Goal: Information Seeking & Learning: Learn about a topic

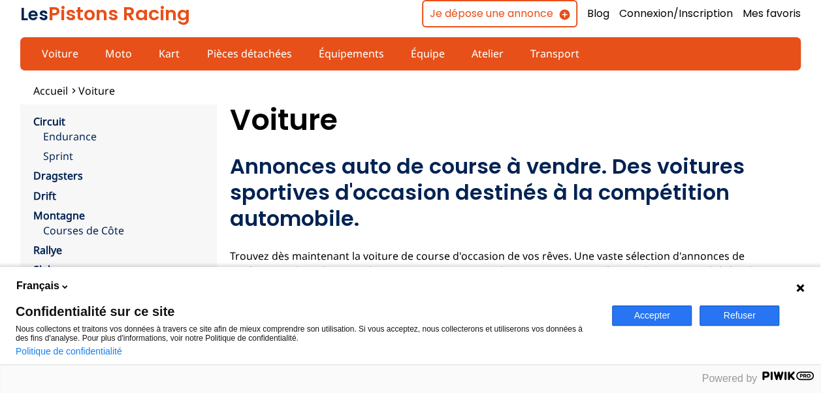
click at [648, 319] on button "Accepter" at bounding box center [652, 316] width 80 height 20
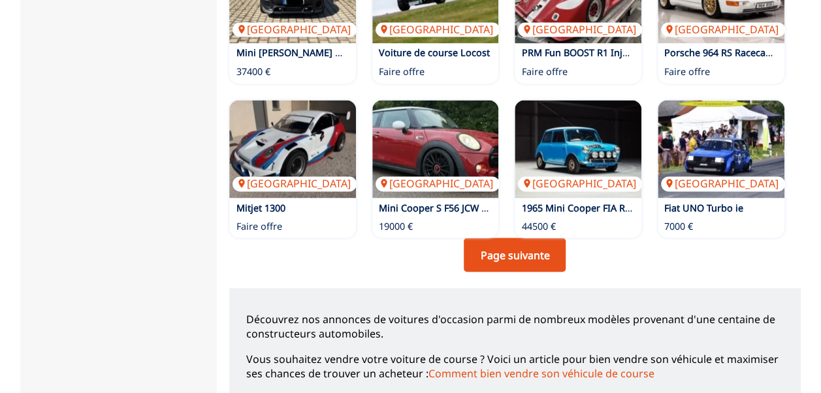
scroll to position [1045, 0]
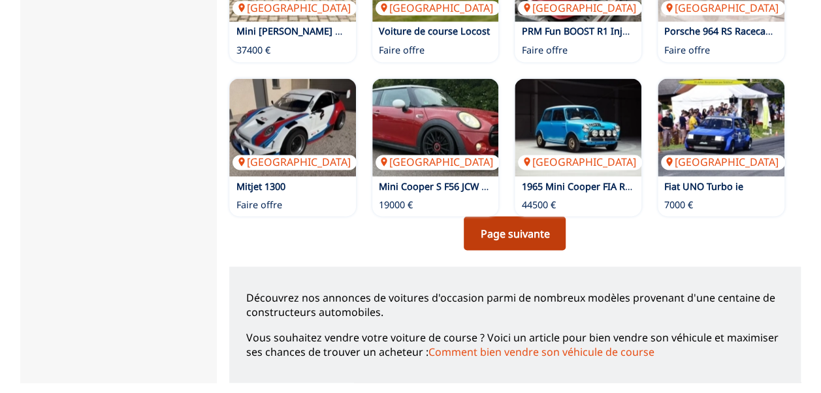
click at [506, 230] on link "Page suivante" at bounding box center [515, 233] width 102 height 34
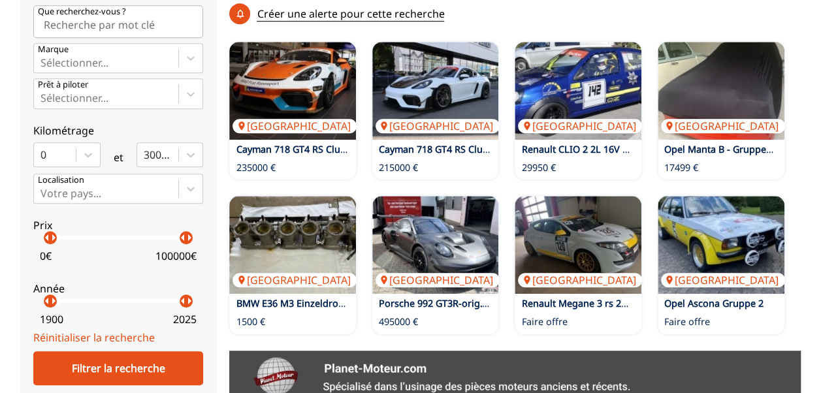
scroll to position [392, 0]
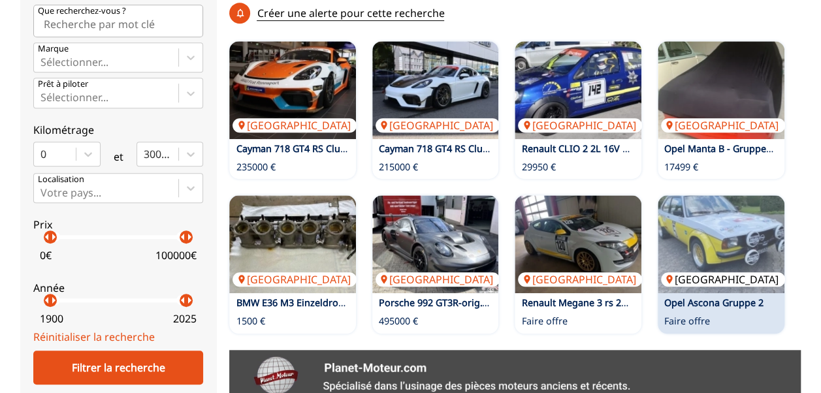
click at [731, 244] on img at bounding box center [721, 244] width 127 height 98
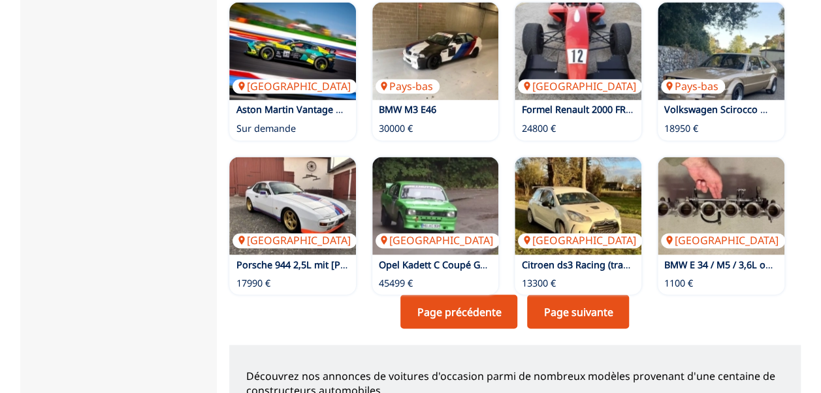
scroll to position [993, 0]
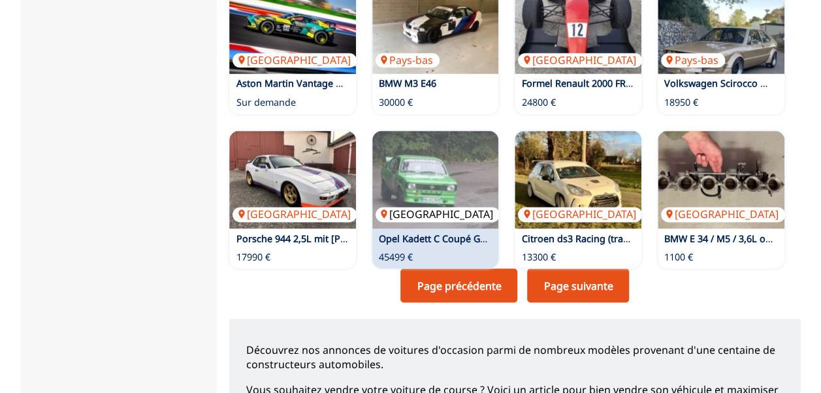
click at [422, 203] on img at bounding box center [435, 180] width 127 height 98
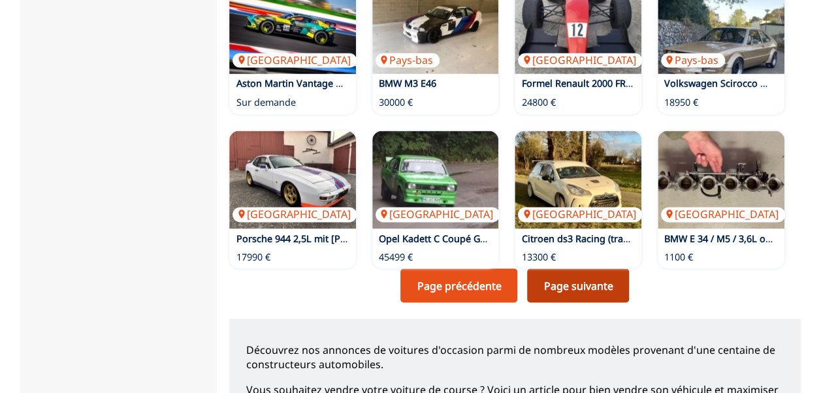
click at [593, 282] on link "Page suivante" at bounding box center [578, 285] width 102 height 34
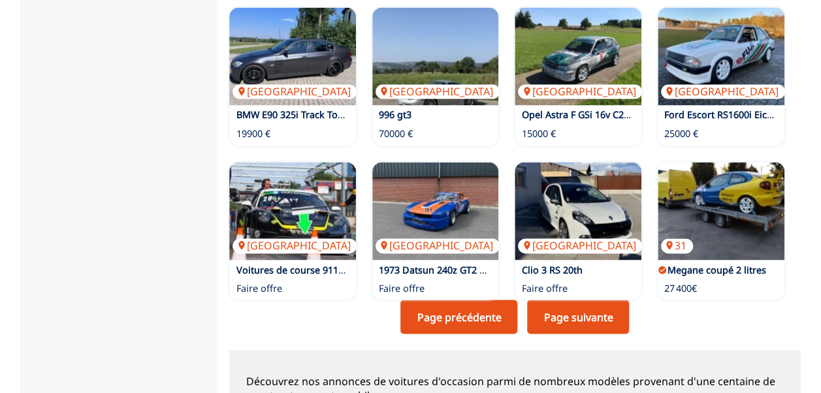
scroll to position [967, 0]
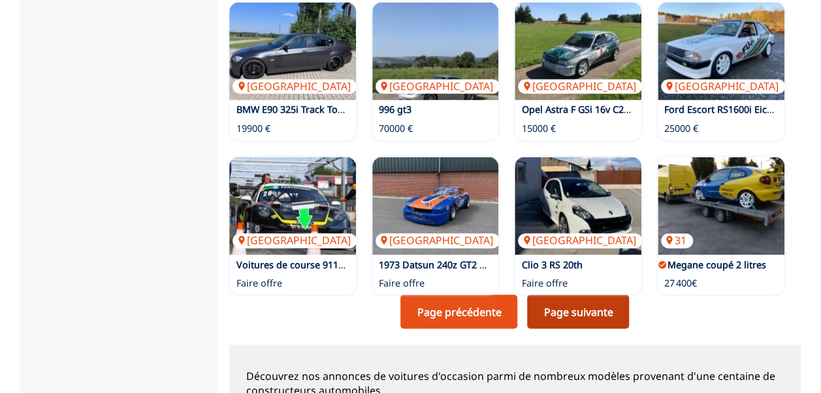
click at [572, 311] on link "Page suivante" at bounding box center [578, 312] width 102 height 34
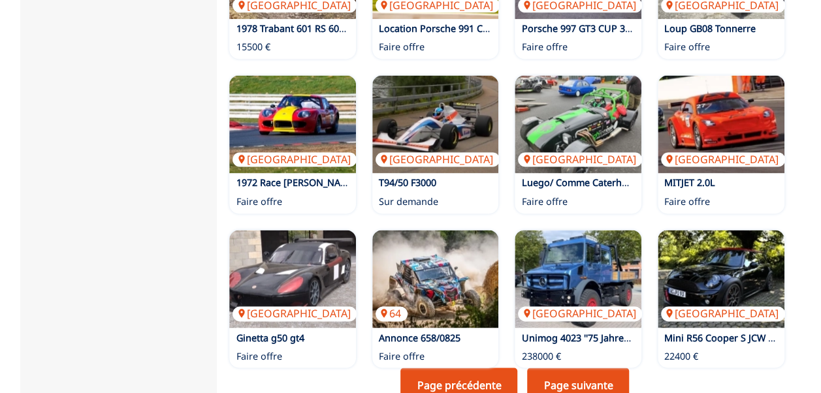
scroll to position [914, 0]
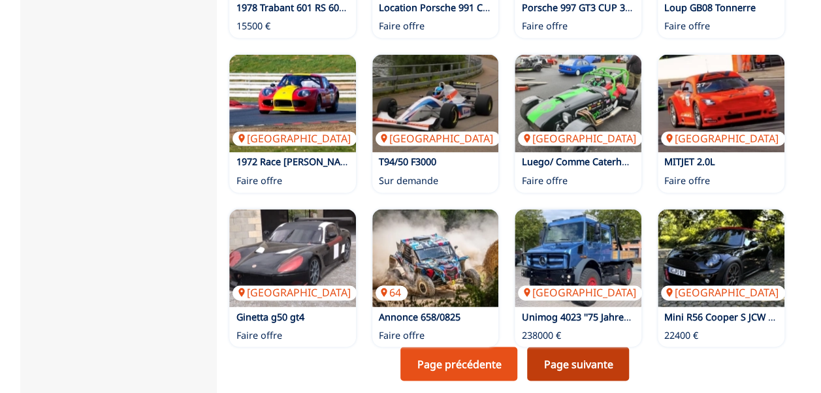
click at [570, 367] on link "Page suivante" at bounding box center [578, 364] width 102 height 34
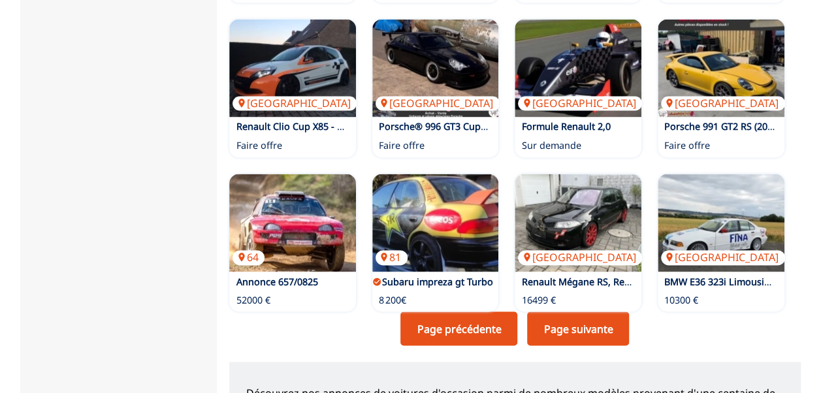
scroll to position [958, 0]
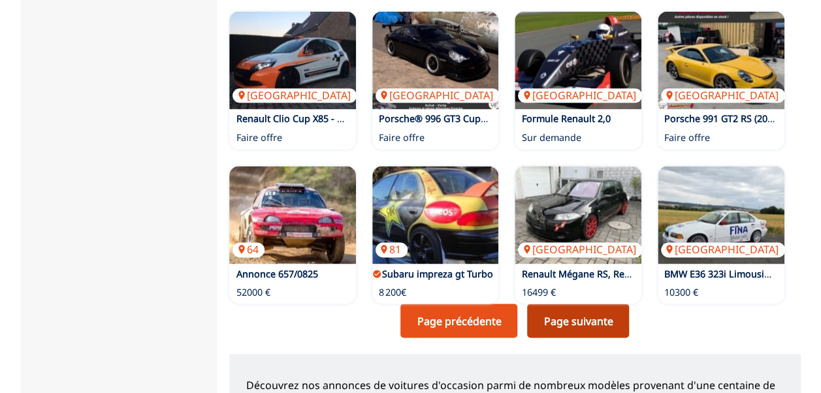
click at [587, 327] on link "Page suivante" at bounding box center [578, 321] width 102 height 34
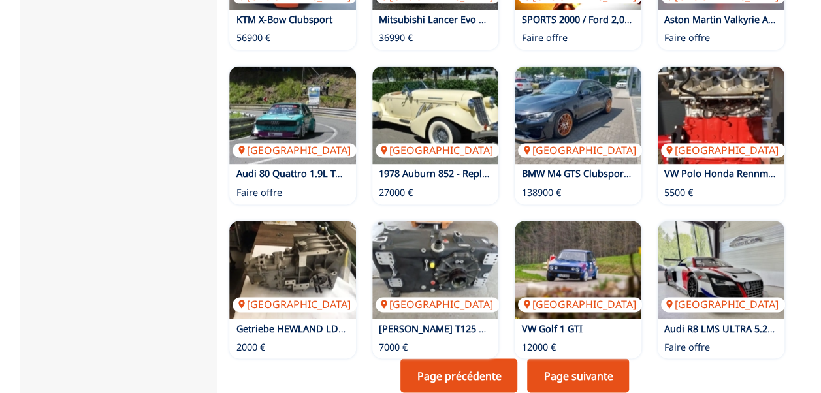
scroll to position [914, 0]
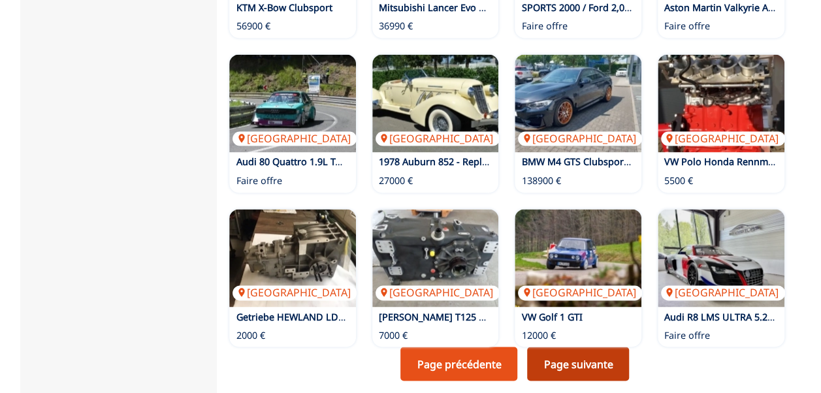
click at [575, 361] on link "Page suivante" at bounding box center [578, 364] width 102 height 34
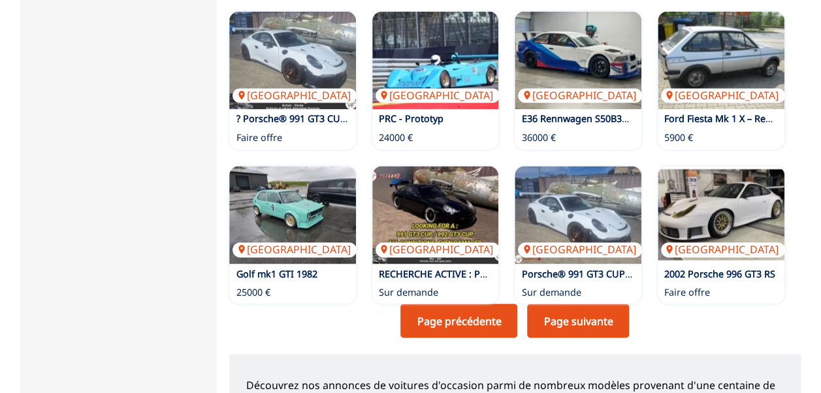
scroll to position [967, 0]
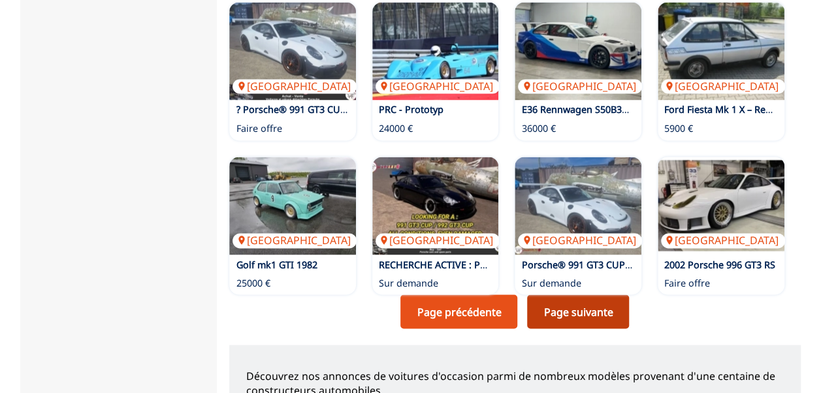
click at [572, 318] on link "Page suivante" at bounding box center [578, 312] width 102 height 34
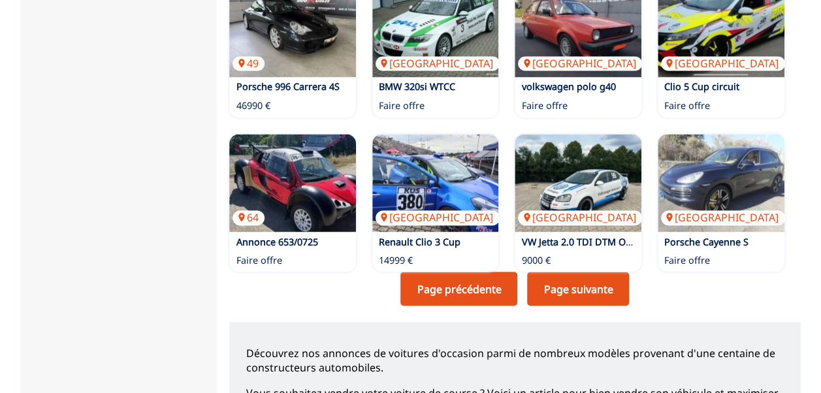
scroll to position [993, 0]
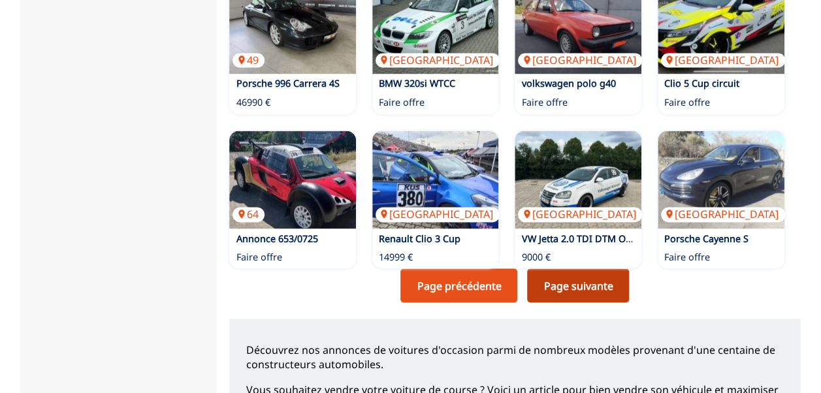
click at [562, 283] on link "Page suivante" at bounding box center [578, 285] width 102 height 34
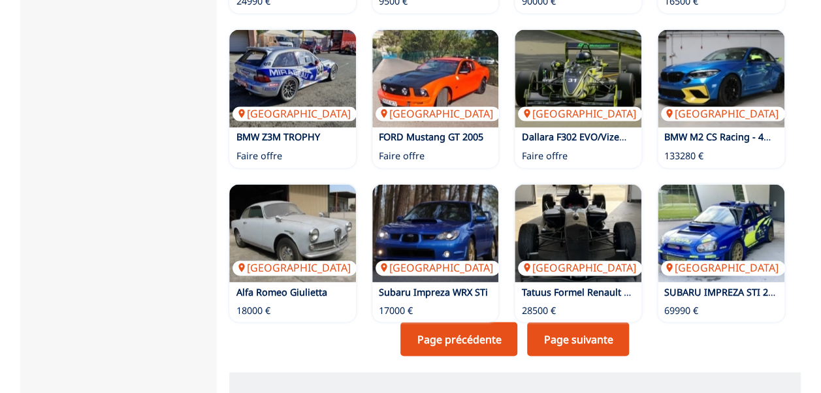
scroll to position [941, 0]
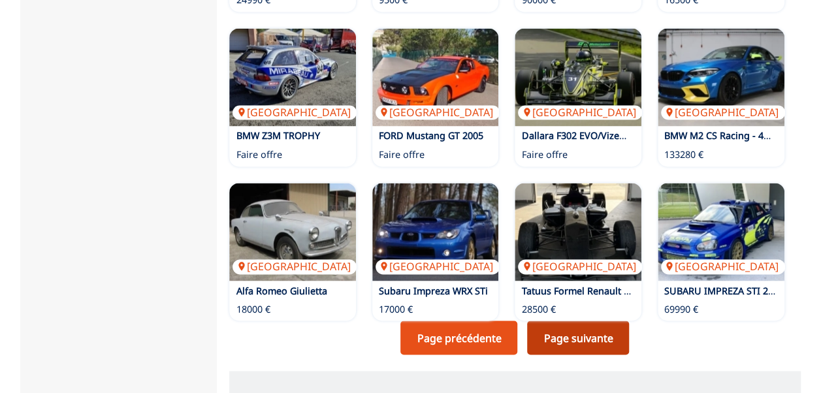
click at [570, 349] on link "Page suivante" at bounding box center [578, 338] width 102 height 34
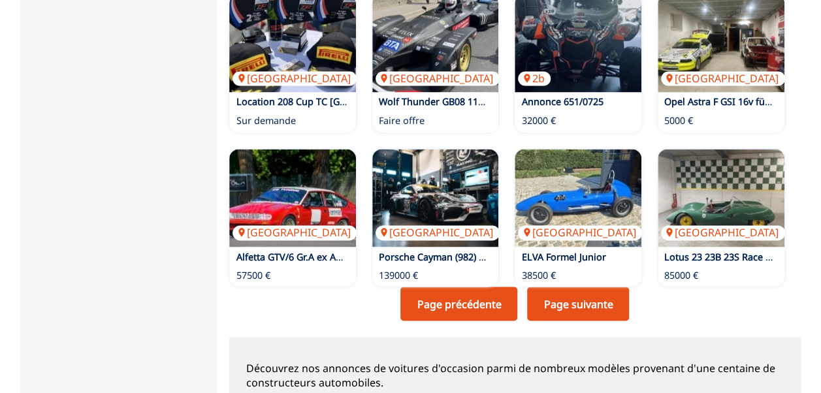
scroll to position [975, 0]
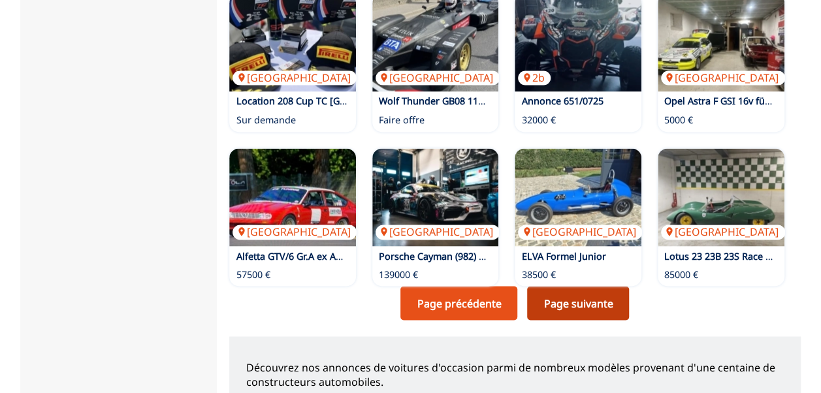
click at [587, 304] on link "Page suivante" at bounding box center [578, 303] width 102 height 34
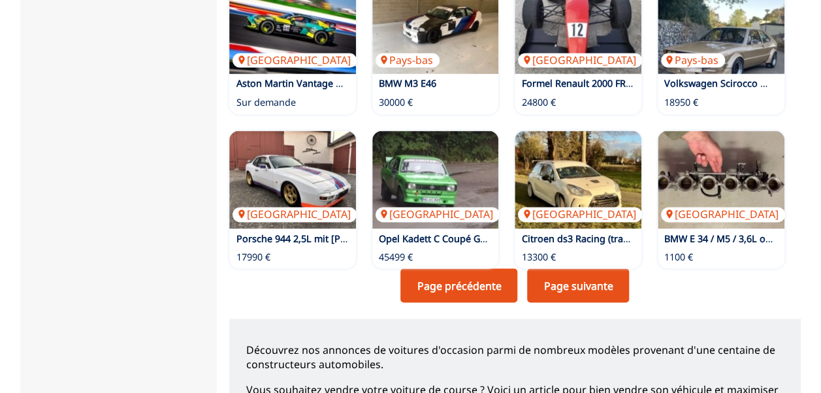
scroll to position [1019, 0]
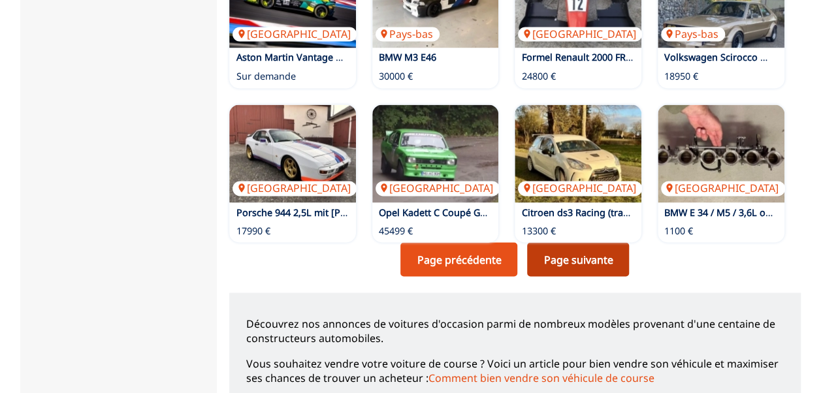
click at [589, 266] on link "Page suivante" at bounding box center [578, 259] width 102 height 34
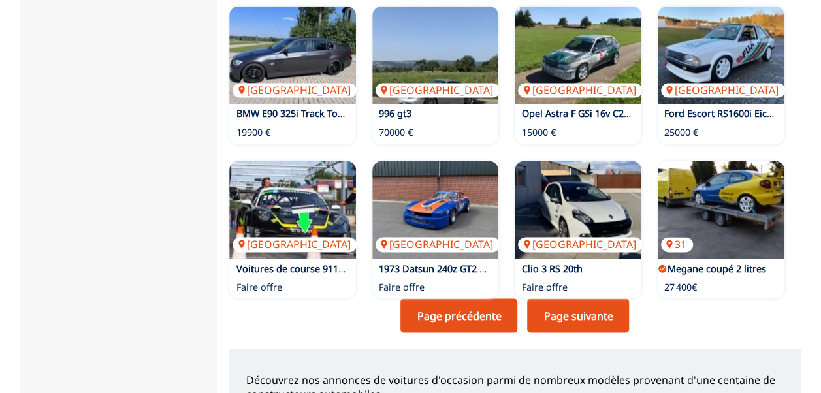
scroll to position [975, 0]
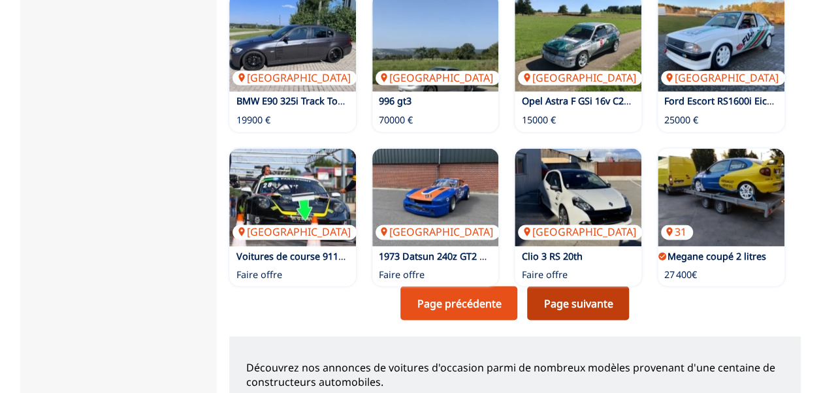
click at [587, 309] on link "Page suivante" at bounding box center [578, 303] width 102 height 34
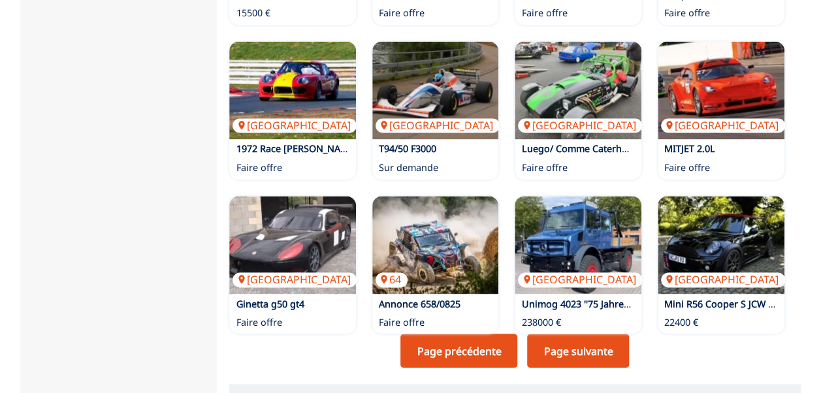
scroll to position [941, 0]
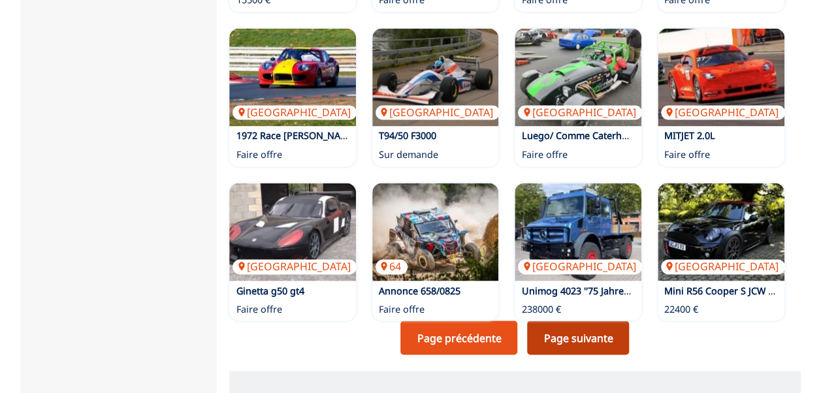
click at [560, 339] on link "Page suivante" at bounding box center [578, 338] width 102 height 34
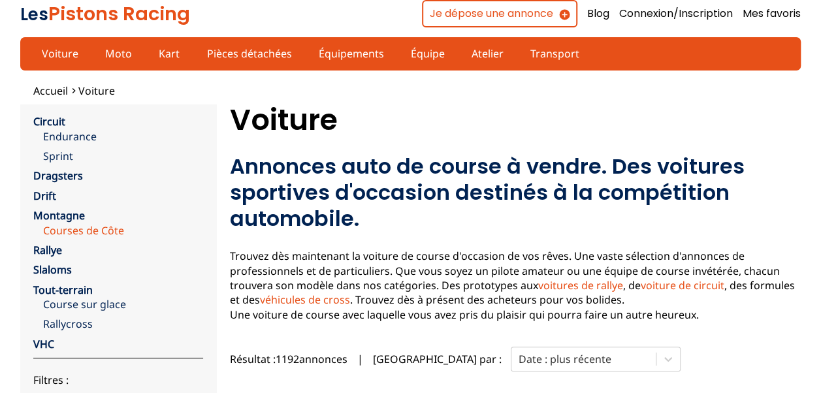
click at [100, 230] on link "Courses de Côte" at bounding box center [123, 230] width 160 height 14
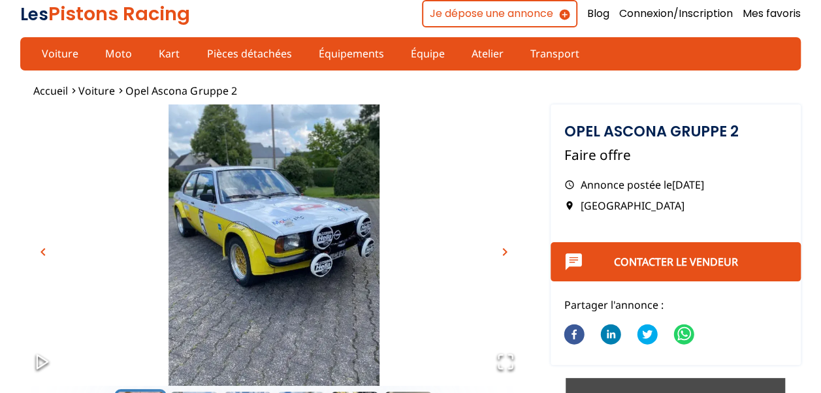
click at [508, 251] on span "chevron_right" at bounding box center [505, 252] width 16 height 16
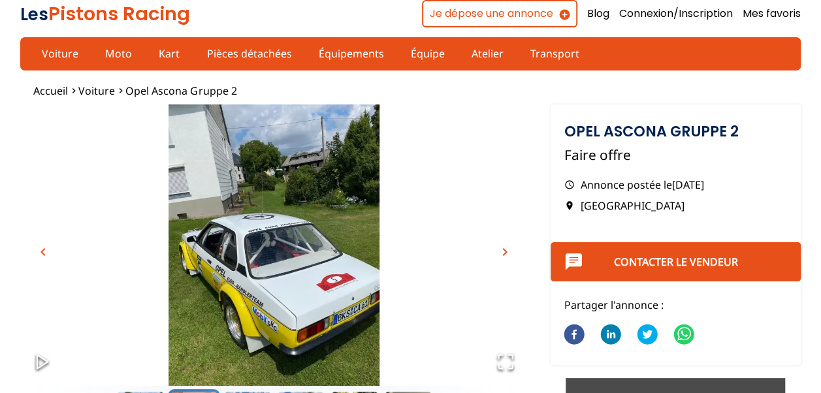
click at [508, 251] on span "chevron_right" at bounding box center [505, 252] width 16 height 16
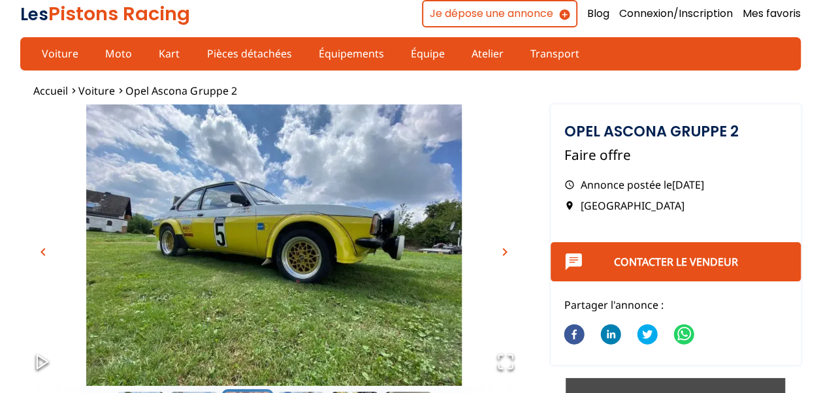
click at [508, 251] on span "chevron_right" at bounding box center [505, 252] width 16 height 16
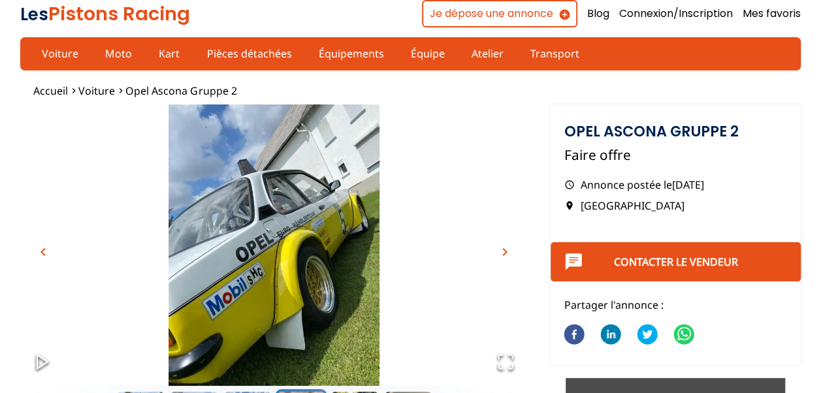
click at [508, 251] on span "chevron_right" at bounding box center [505, 252] width 16 height 16
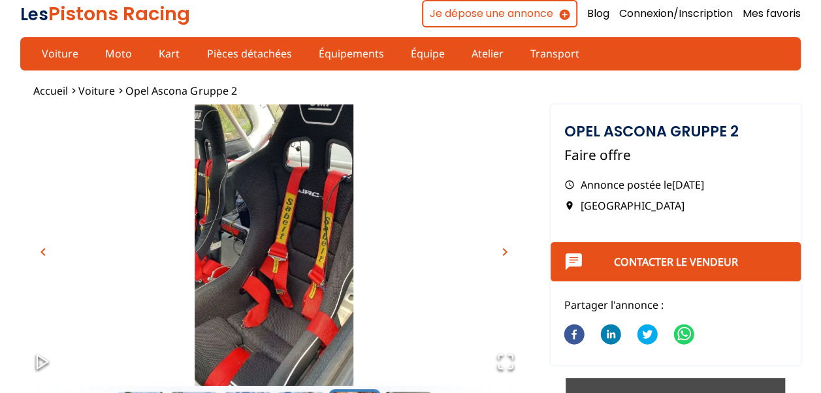
click at [508, 251] on span "chevron_right" at bounding box center [505, 252] width 16 height 16
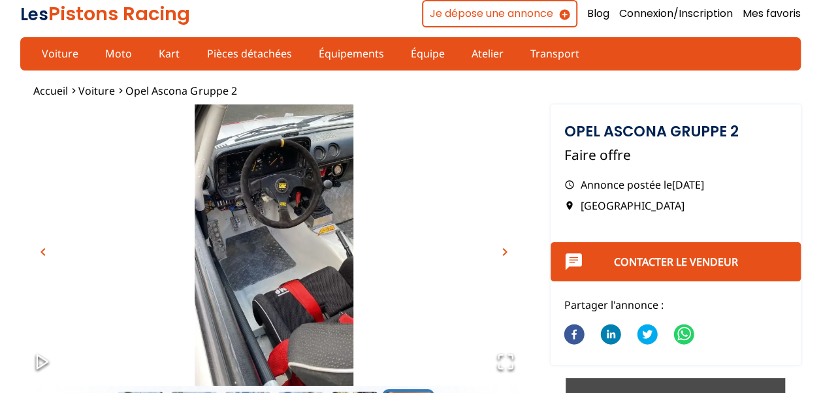
click at [508, 251] on span "chevron_right" at bounding box center [505, 252] width 16 height 16
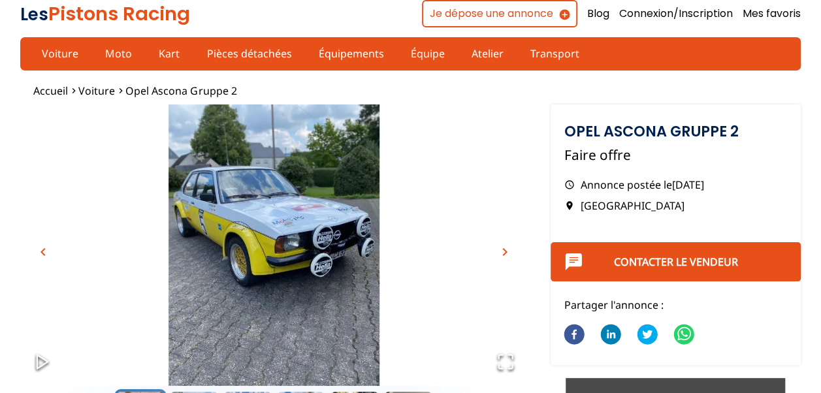
click at [508, 251] on span "chevron_right" at bounding box center [505, 252] width 16 height 16
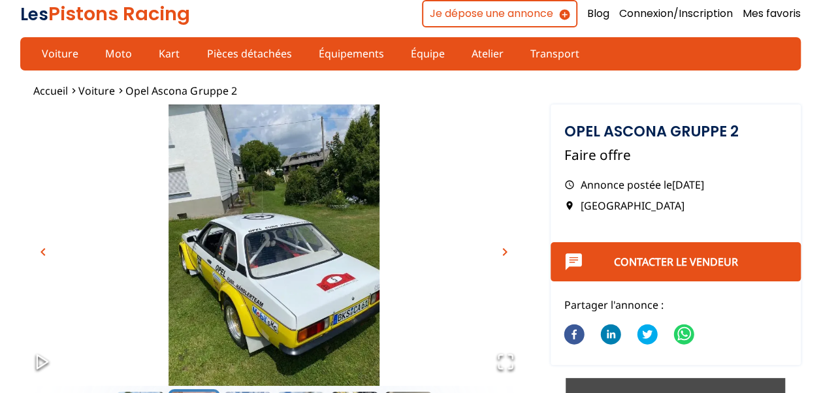
click at [508, 251] on span "chevron_right" at bounding box center [505, 252] width 16 height 16
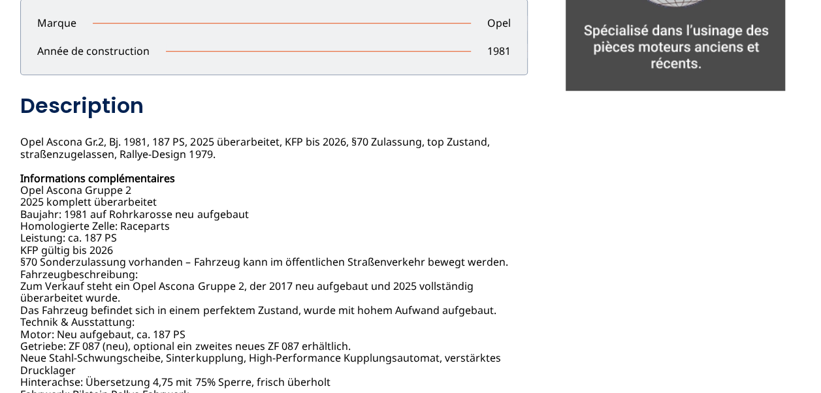
scroll to position [523, 0]
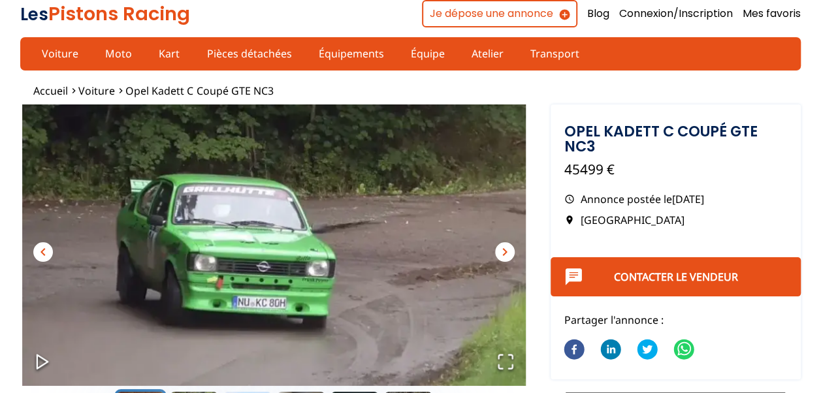
click at [509, 253] on span "chevron_right" at bounding box center [505, 252] width 16 height 16
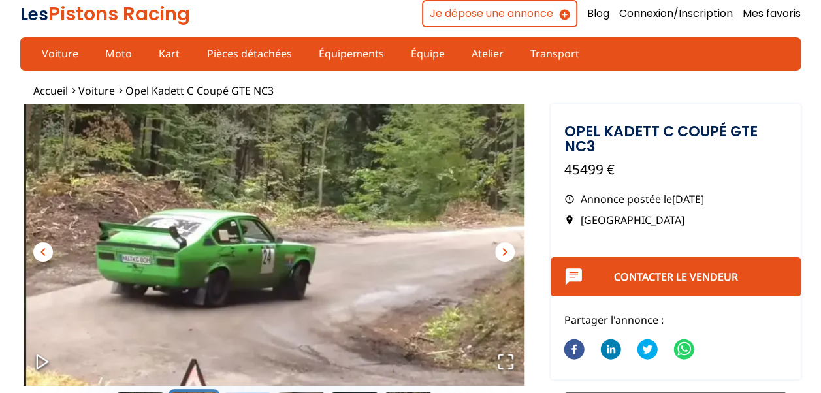
click at [509, 253] on span "chevron_right" at bounding box center [505, 252] width 16 height 16
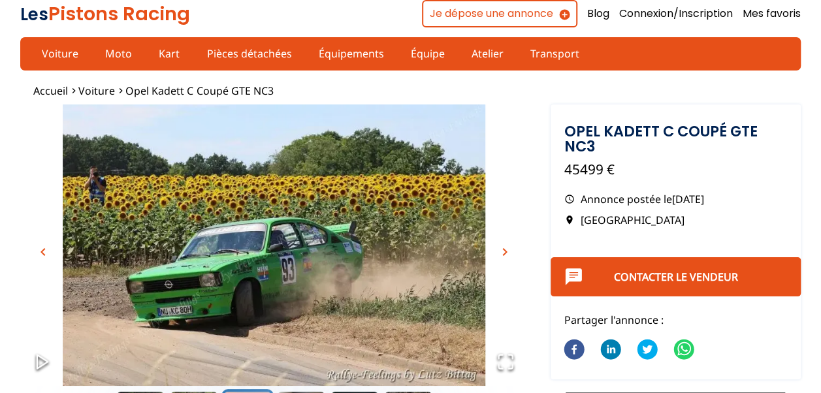
click at [509, 253] on span "chevron_right" at bounding box center [505, 252] width 16 height 16
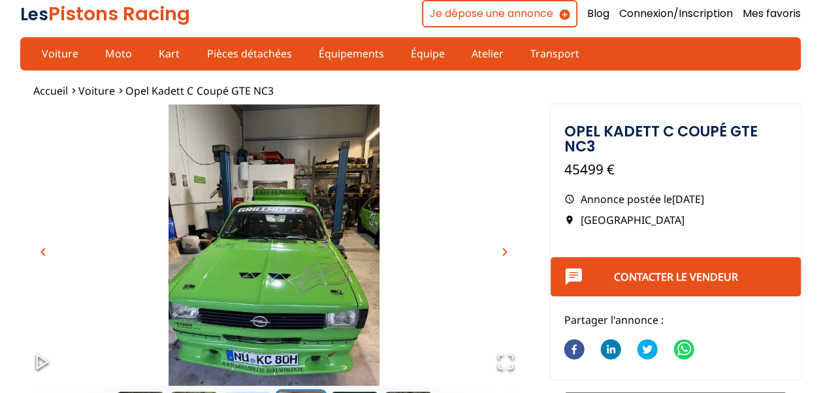
click at [509, 253] on span "chevron_right" at bounding box center [505, 252] width 16 height 16
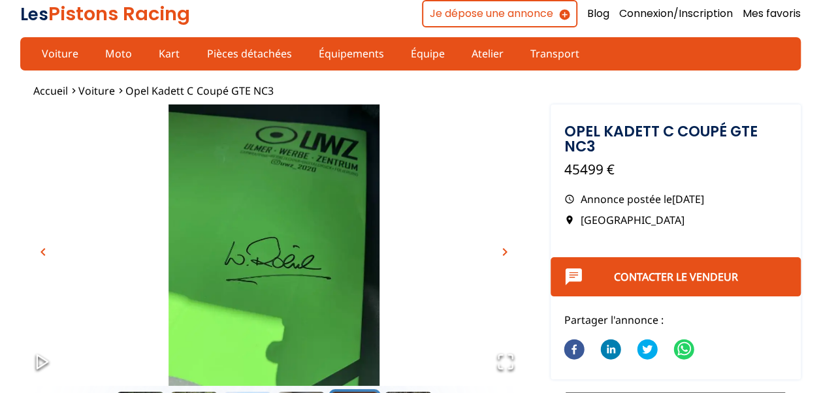
click at [502, 253] on span "chevron_right" at bounding box center [505, 252] width 16 height 16
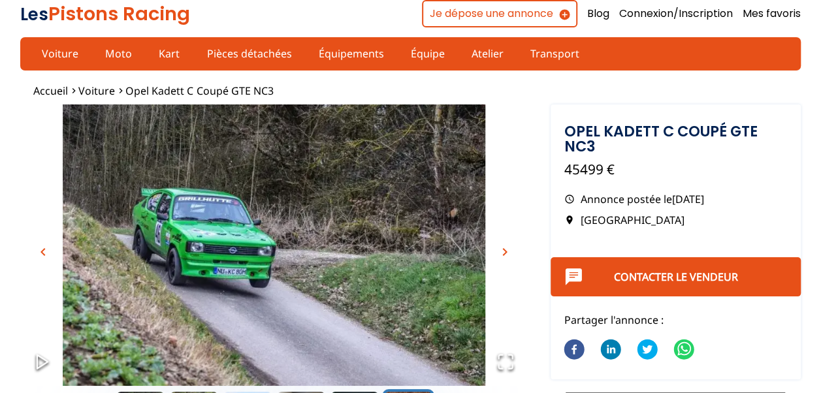
click at [502, 253] on span "chevron_right" at bounding box center [505, 252] width 16 height 16
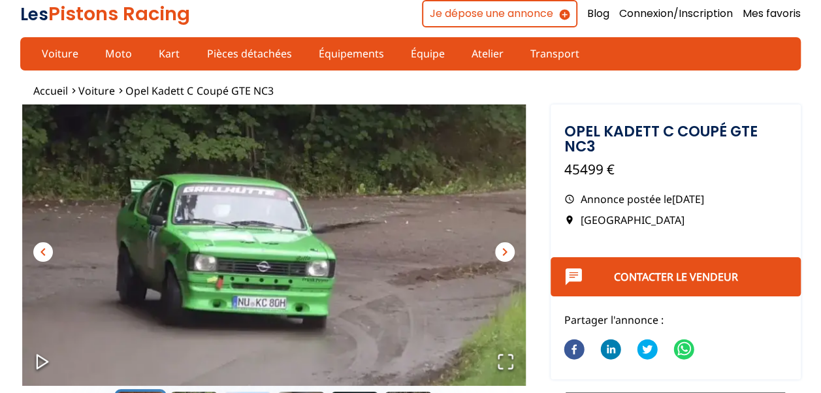
click at [502, 253] on span "chevron_right" at bounding box center [505, 252] width 16 height 16
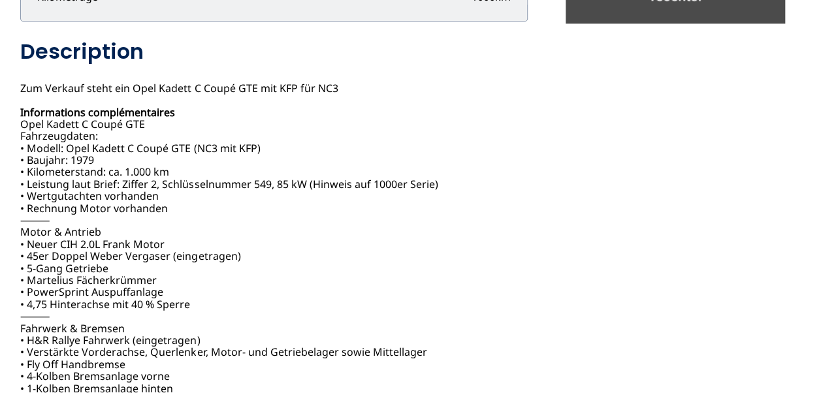
scroll to position [601, 0]
